Goal: Navigation & Orientation: Understand site structure

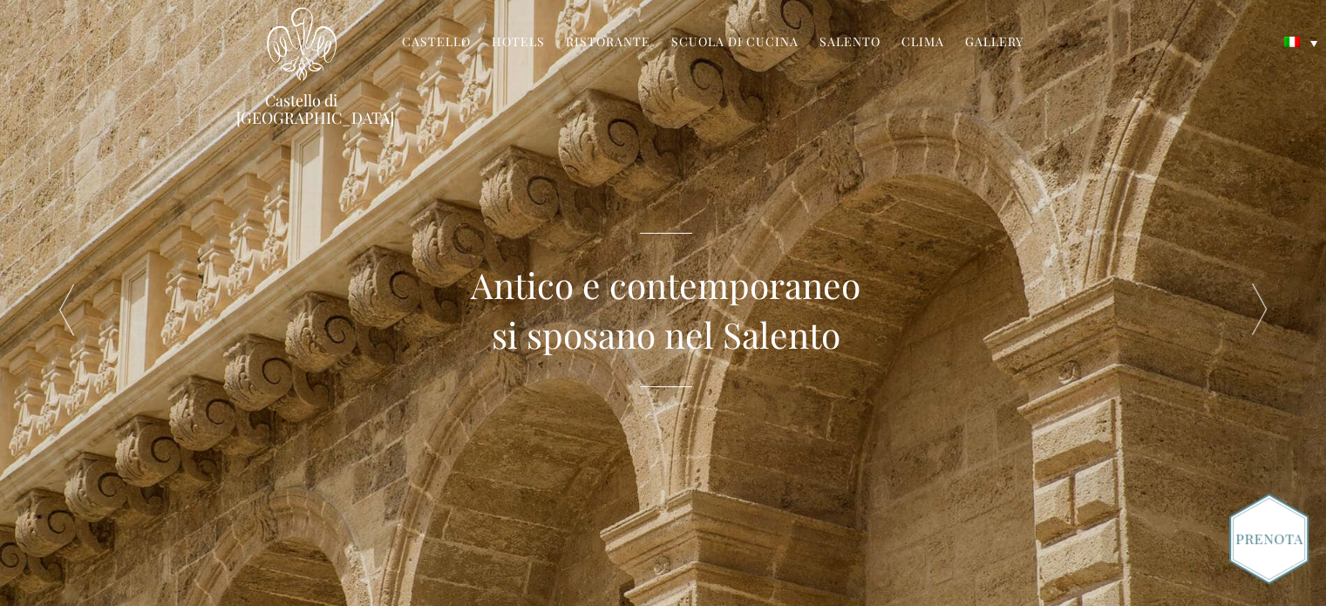
click at [617, 41] on link "Ristorante" at bounding box center [608, 43] width 85 height 20
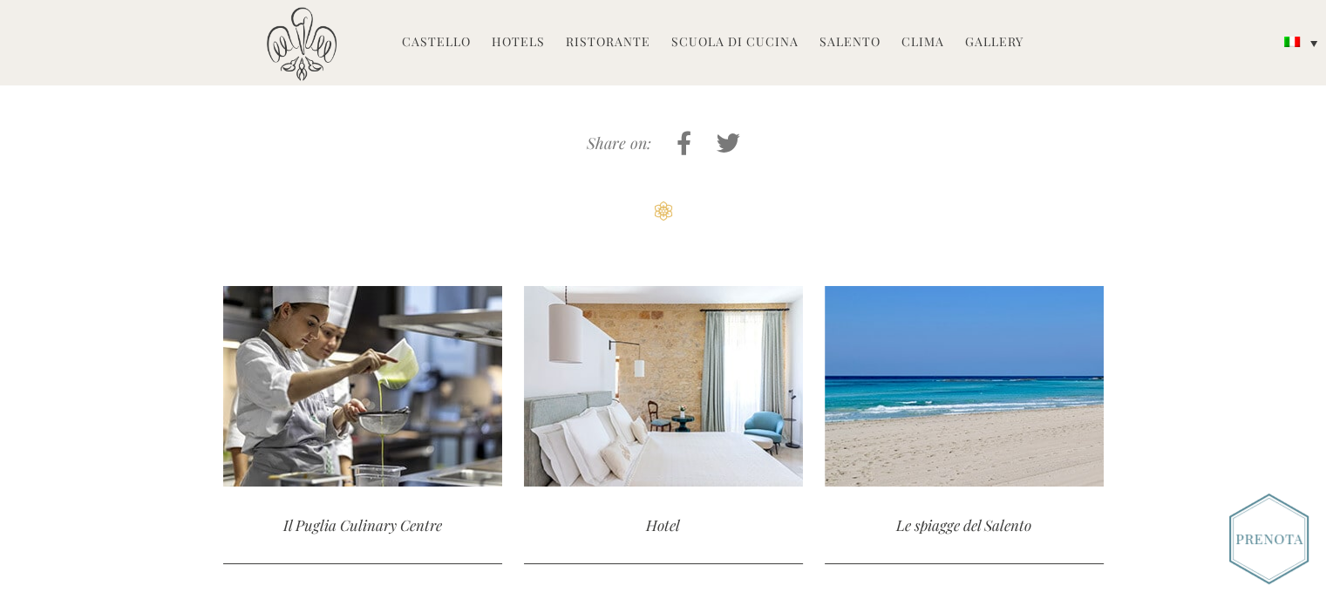
scroll to position [3021, 0]
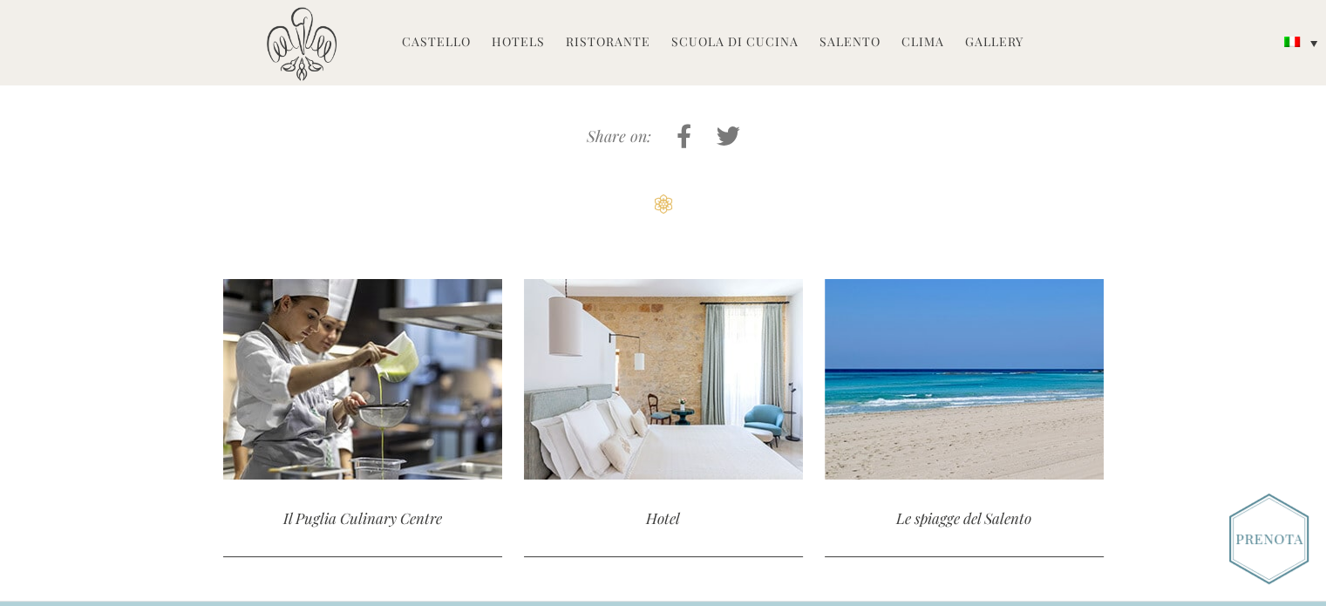
click at [445, 50] on link "Castello" at bounding box center [436, 43] width 69 height 20
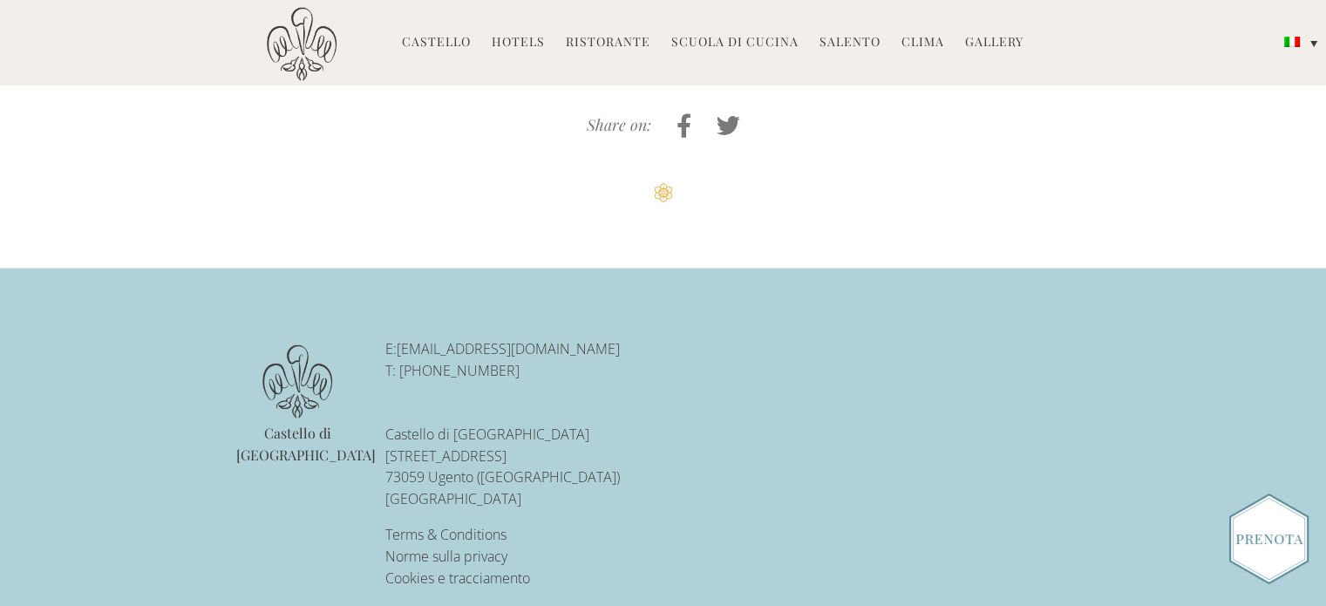
scroll to position [4262, 0]
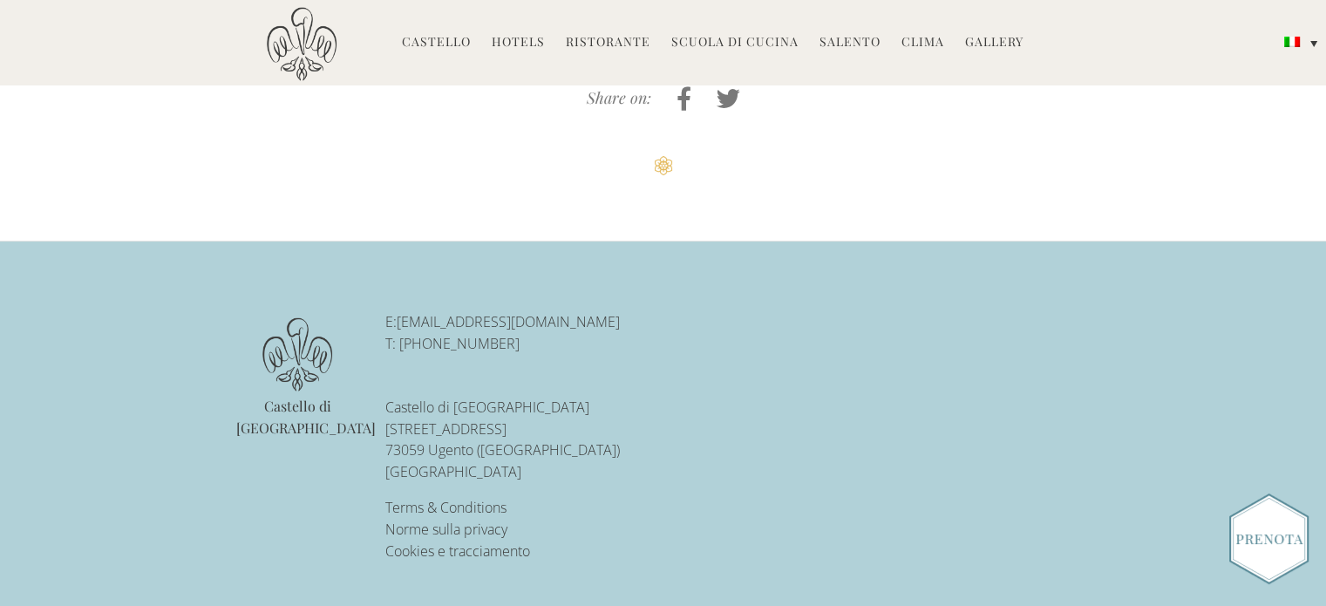
click at [842, 48] on link "Salento" at bounding box center [850, 43] width 61 height 20
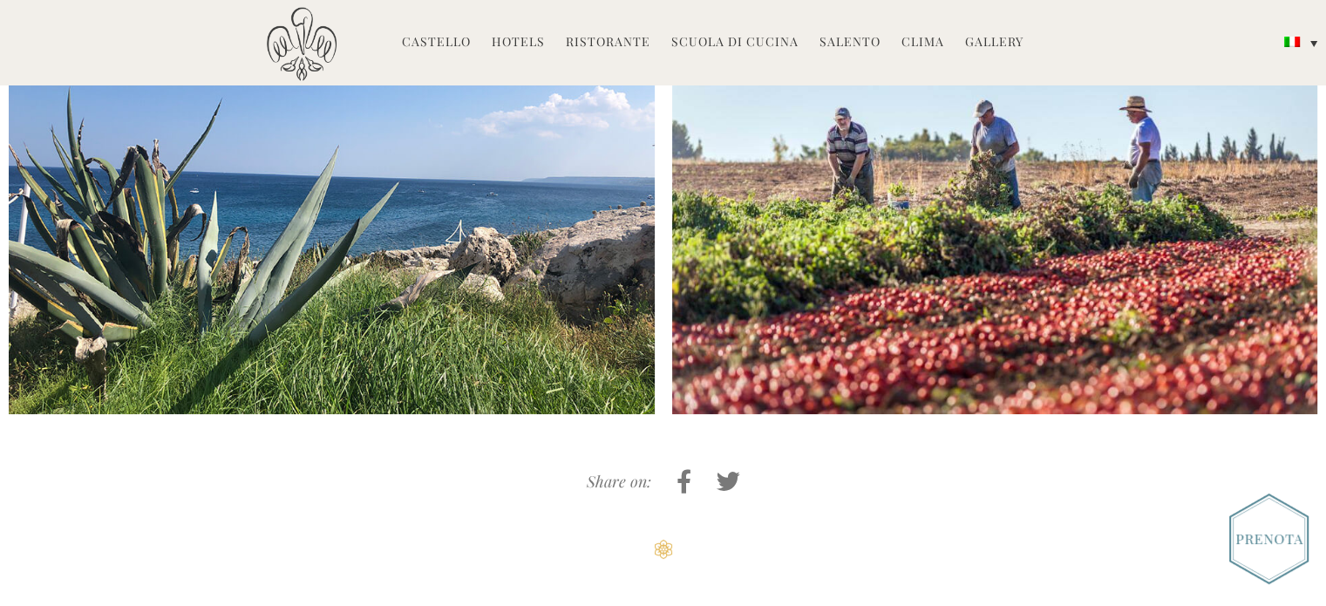
scroll to position [5804, 0]
